Goal: Navigation & Orientation: Find specific page/section

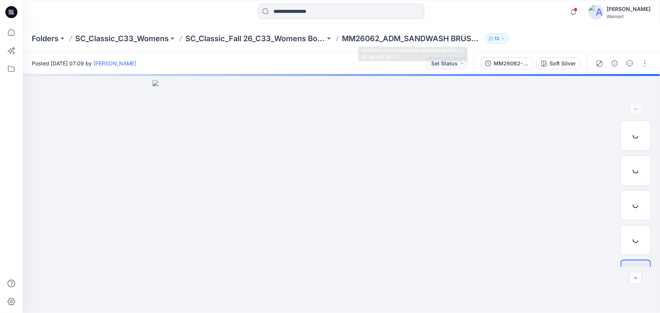
click at [499, 36] on p "13" at bounding box center [496, 38] width 5 height 8
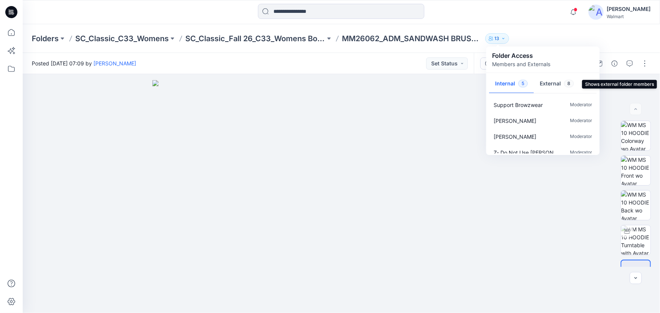
click at [565, 84] on span "8" at bounding box center [569, 84] width 10 height 8
click at [522, 81] on span "5" at bounding box center [522, 84] width 9 height 8
click at [619, 8] on div "[PERSON_NAME]" at bounding box center [628, 9] width 44 height 9
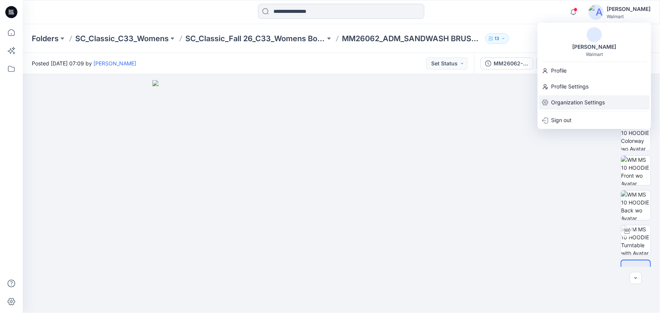
click at [566, 106] on p "Organization Settings" at bounding box center [578, 102] width 54 height 14
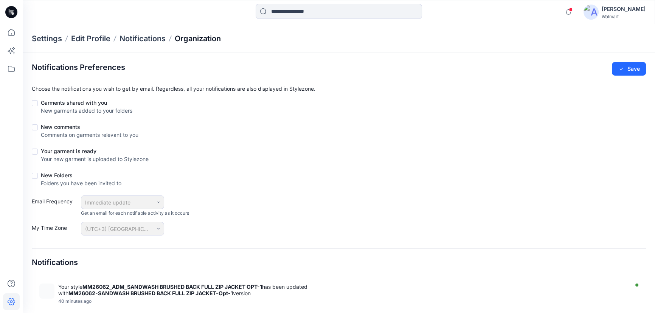
click at [212, 40] on p "Organization" at bounding box center [198, 38] width 46 height 11
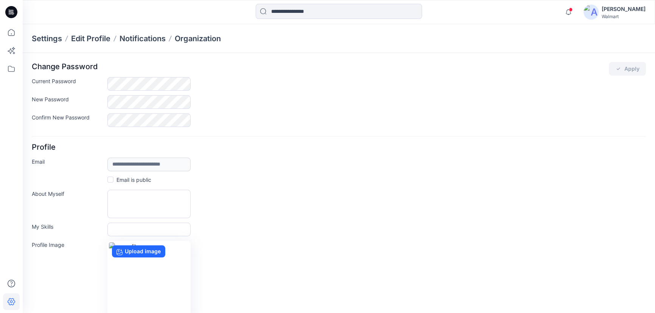
click at [623, 15] on div "Walmart" at bounding box center [623, 17] width 44 height 6
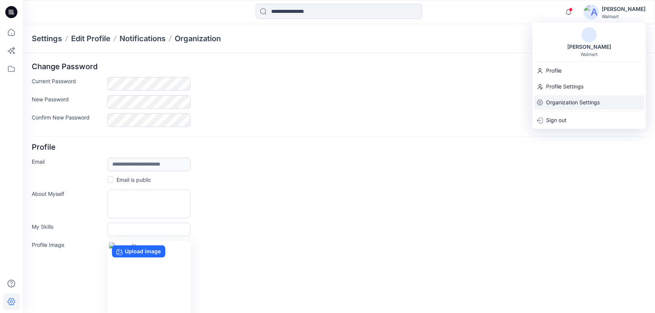
click at [578, 101] on p "Organization Settings" at bounding box center [573, 102] width 54 height 14
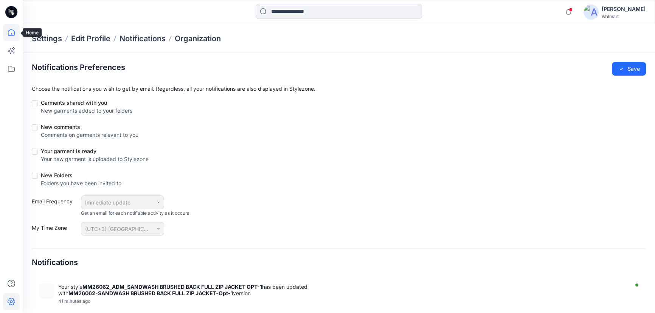
click at [12, 30] on icon at bounding box center [11, 32] width 7 height 7
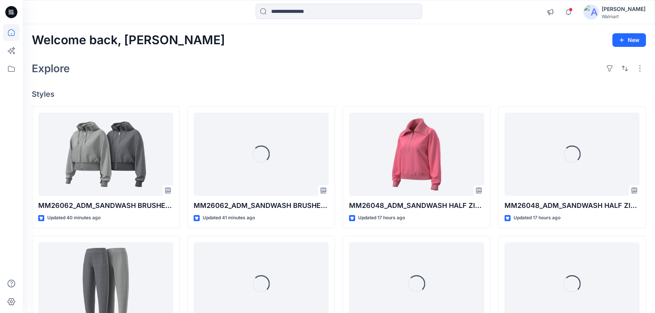
click at [622, 6] on div "[PERSON_NAME]" at bounding box center [623, 9] width 44 height 9
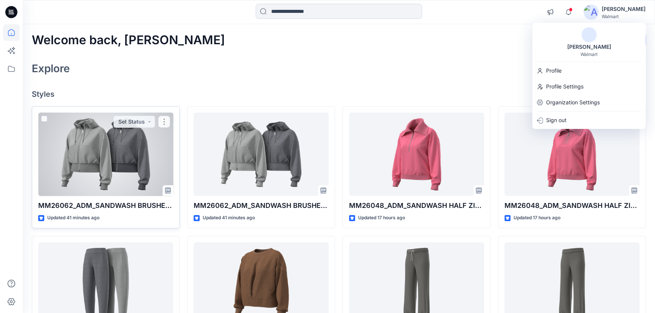
click at [100, 142] on div at bounding box center [105, 155] width 135 height 84
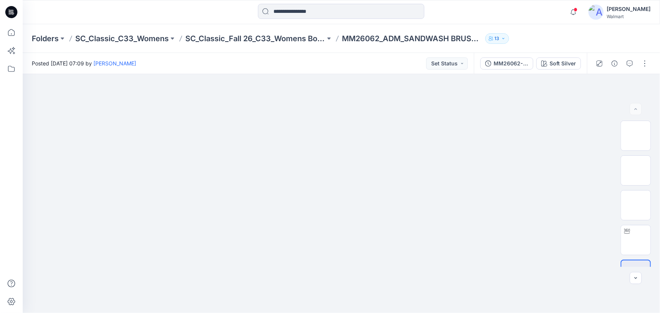
click at [498, 36] on p "13" at bounding box center [496, 38] width 5 height 8
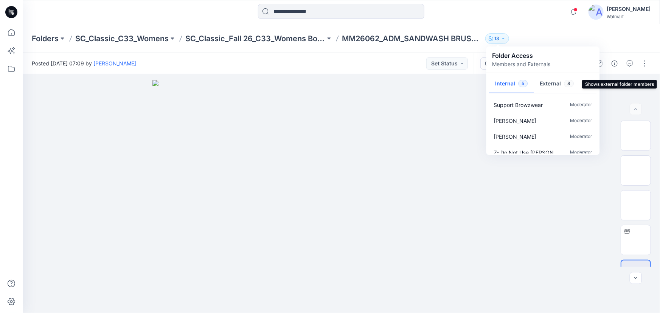
click at [559, 84] on button "External 8" at bounding box center [556, 83] width 46 height 19
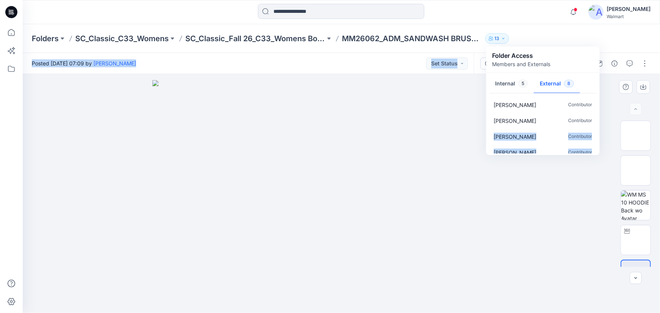
drag, startPoint x: 598, startPoint y: 113, endPoint x: 599, endPoint y: 132, distance: 18.9
click at [599, 132] on div "Folders SC_Classic_C33_Womens SC_Classic_Fall 26_C33_Womens Board MM26062_ADM_S…" at bounding box center [341, 168] width 637 height 289
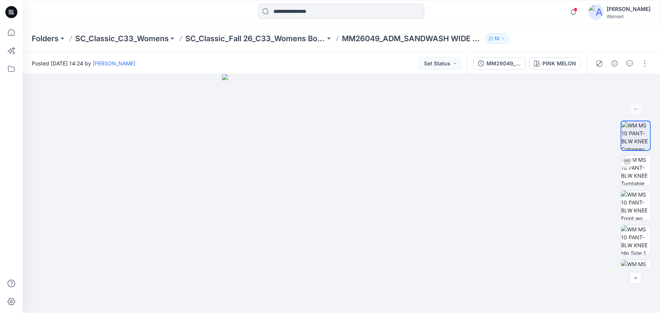
click at [498, 43] on button "13" at bounding box center [497, 38] width 24 height 11
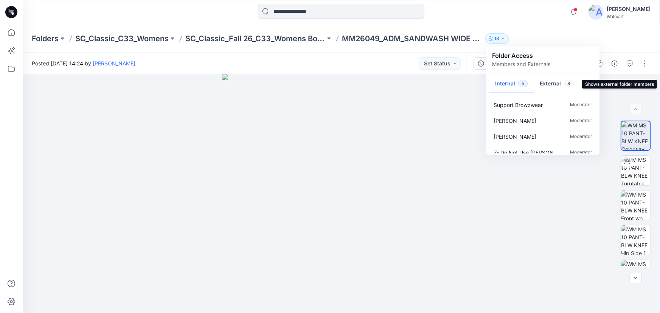
click at [545, 83] on button "External 8" at bounding box center [556, 83] width 46 height 19
click at [519, 20] on div "Notifications Your style MM26062_ADM_SANDWASH BRUSHED BACK FULL ZIP JACKET OPT-…" at bounding box center [341, 12] width 637 height 17
